Goal: Task Accomplishment & Management: Manage account settings

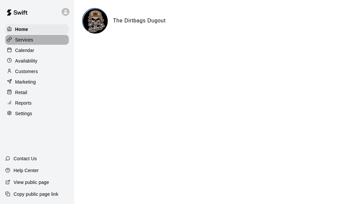
click at [28, 39] on p "Services" at bounding box center [24, 40] width 18 height 7
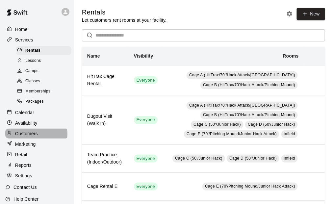
click at [36, 137] on p "Customers" at bounding box center [26, 133] width 23 height 7
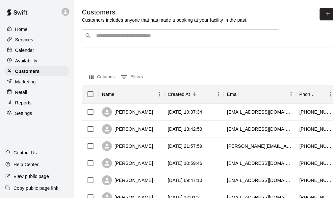
click at [138, 37] on input "Search customers by name or email" at bounding box center [185, 36] width 182 height 7
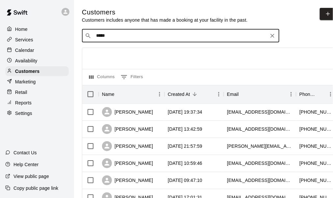
type input "******"
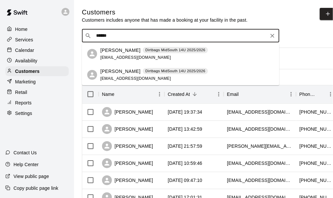
click at [127, 54] on div "[PERSON_NAME] Dirtbags MidSouth 14U 2025/2026 [EMAIL_ADDRESS][DOMAIN_NAME]" at bounding box center [154, 54] width 108 height 14
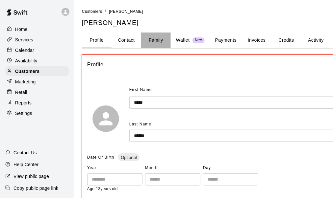
click at [156, 43] on button "Family" at bounding box center [156, 41] width 30 height 16
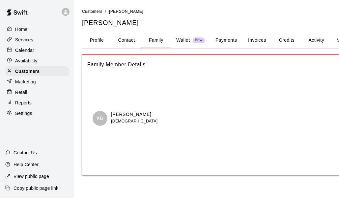
click at [229, 40] on button "Payments" at bounding box center [226, 41] width 32 height 16
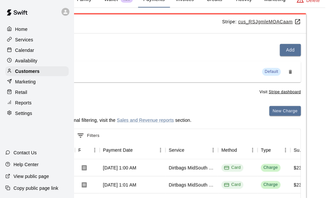
scroll to position [0, 72]
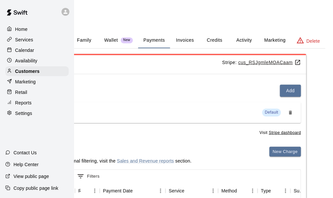
click at [247, 39] on button "Activity" at bounding box center [244, 41] width 30 height 16
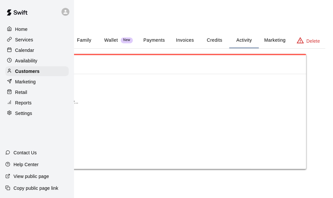
scroll to position [0, 66]
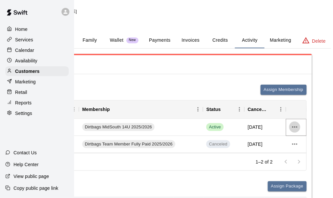
click at [292, 126] on icon "more actions" at bounding box center [295, 127] width 8 height 8
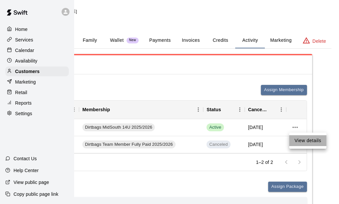
click at [317, 143] on li "View details" at bounding box center [307, 140] width 37 height 11
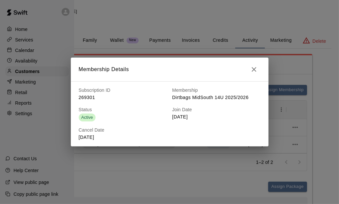
click at [253, 69] on icon "button" at bounding box center [253, 69] width 5 height 5
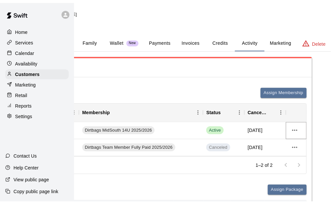
scroll to position [0, 0]
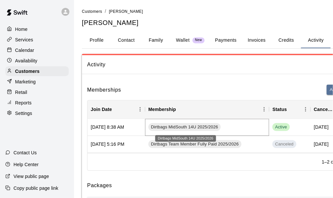
click at [197, 123] on div "Dirtbags MidSouth 14U 2025/2026" at bounding box center [184, 127] width 72 height 8
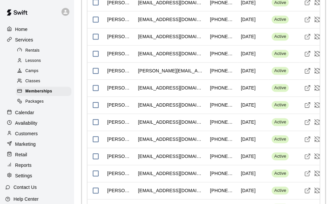
scroll to position [889, 0]
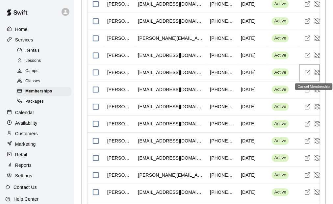
click at [318, 75] on icon "Cancel Membership" at bounding box center [317, 72] width 7 height 7
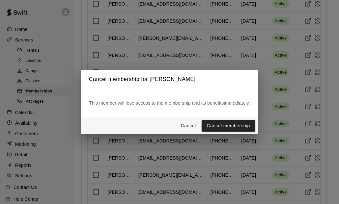
click at [228, 125] on button "Cancel membership" at bounding box center [228, 126] width 54 height 12
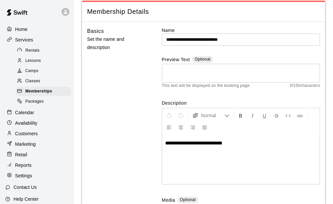
scroll to position [0, 0]
